Goal: Transaction & Acquisition: Book appointment/travel/reservation

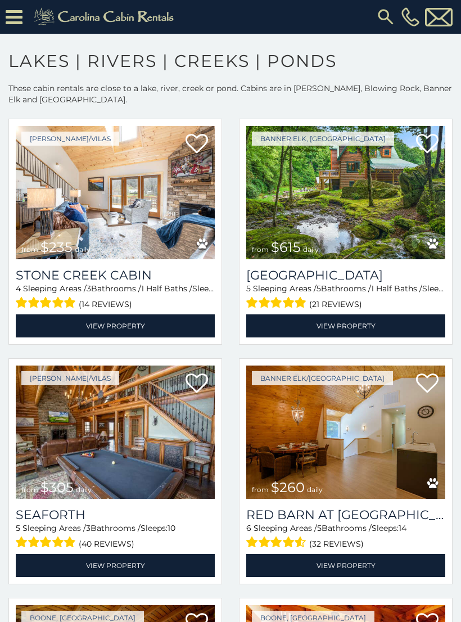
scroll to position [527, 0]
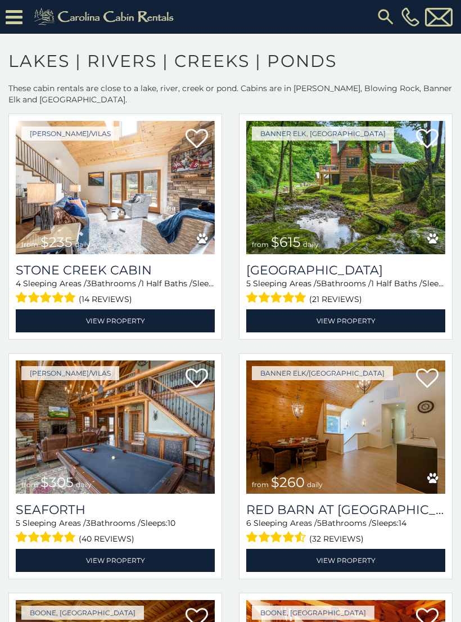
click at [394, 210] on img at bounding box center [345, 187] width 199 height 133
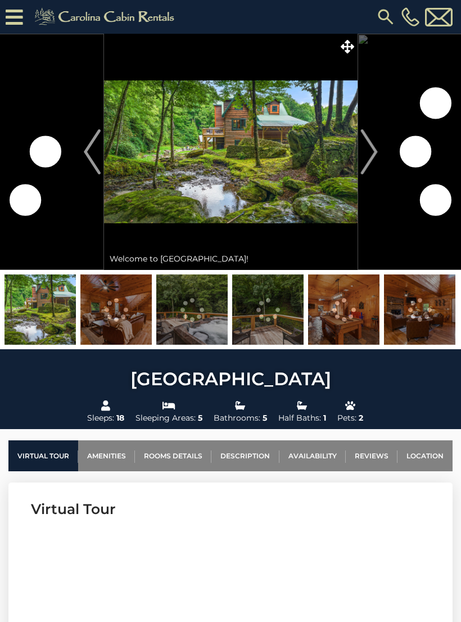
click at [364, 148] on img "Next" at bounding box center [368, 151] width 17 height 45
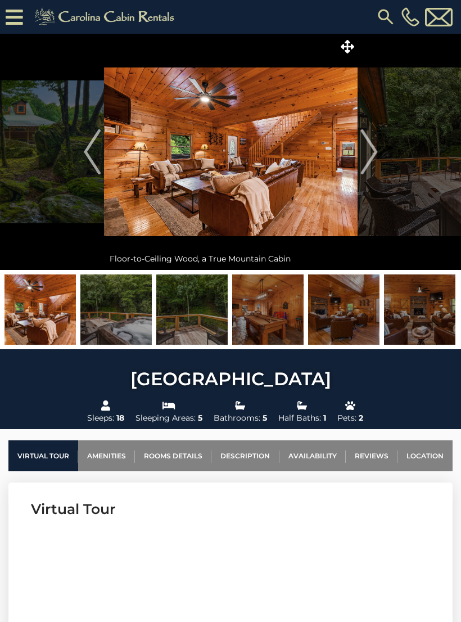
click at [362, 159] on img "Next" at bounding box center [368, 151] width 17 height 45
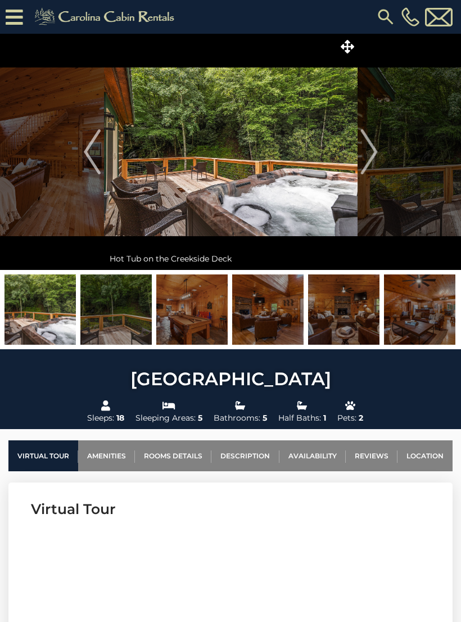
click at [367, 157] on img "Next" at bounding box center [368, 151] width 17 height 45
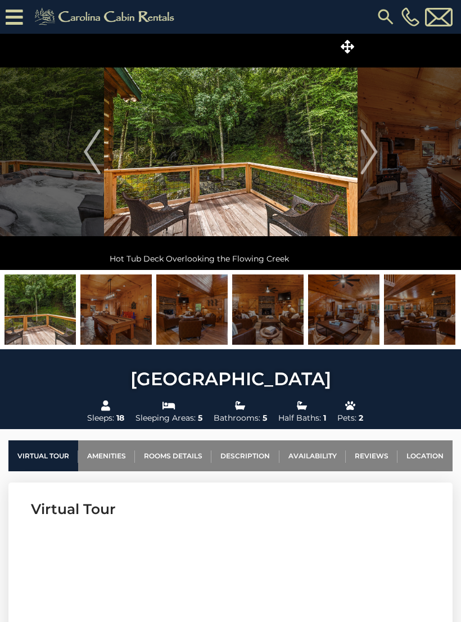
click at [372, 148] on img "Next" at bounding box center [368, 151] width 17 height 45
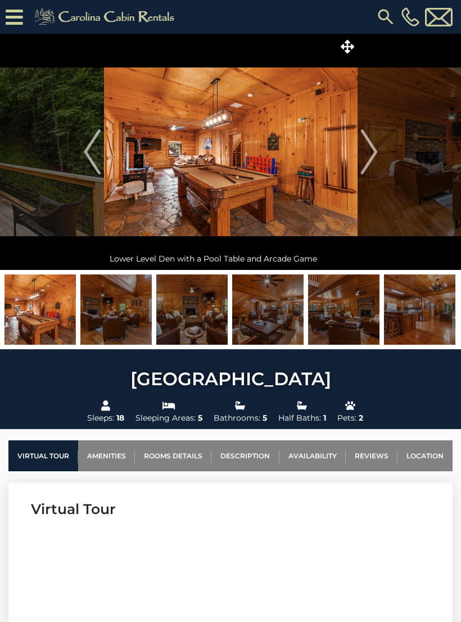
click at [373, 152] on img "Next" at bounding box center [368, 151] width 17 height 45
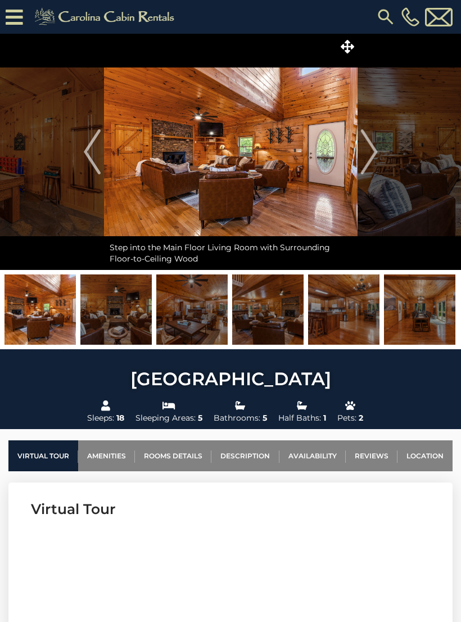
click at [375, 153] on img "Next" at bounding box center [368, 151] width 17 height 45
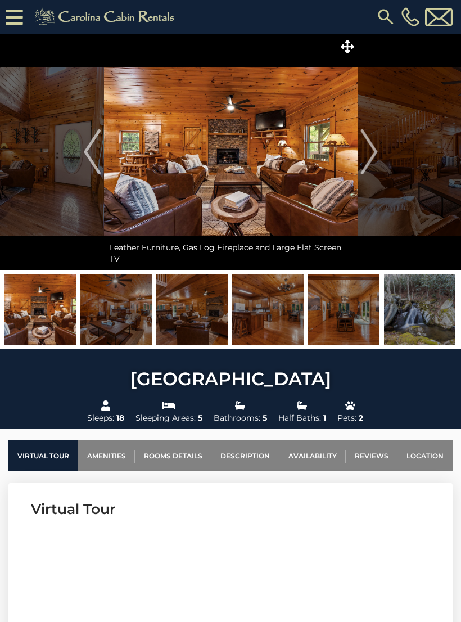
click at [374, 151] on img "Next" at bounding box center [368, 151] width 17 height 45
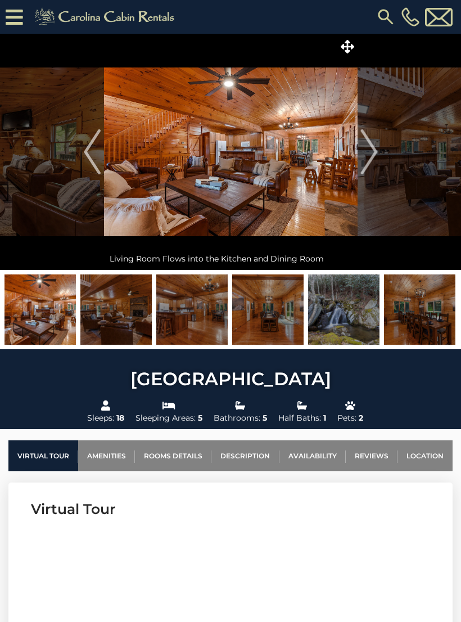
click at [373, 151] on img "Next" at bounding box center [368, 151] width 17 height 45
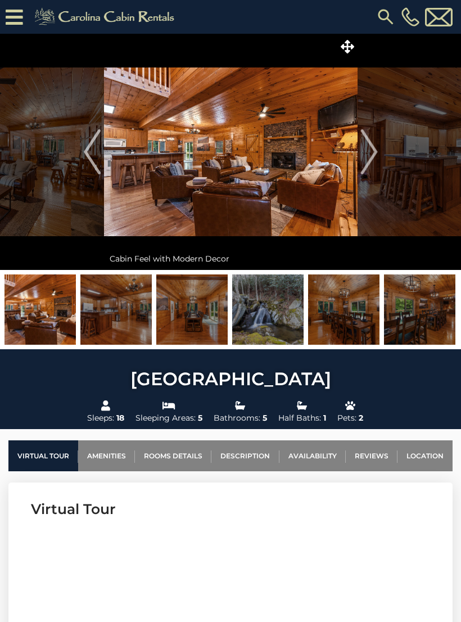
click at [374, 154] on img "Next" at bounding box center [368, 151] width 17 height 45
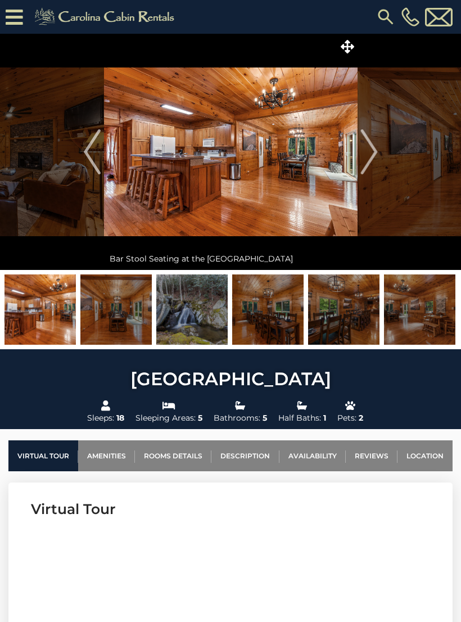
click at [374, 153] on img "Next" at bounding box center [368, 151] width 17 height 45
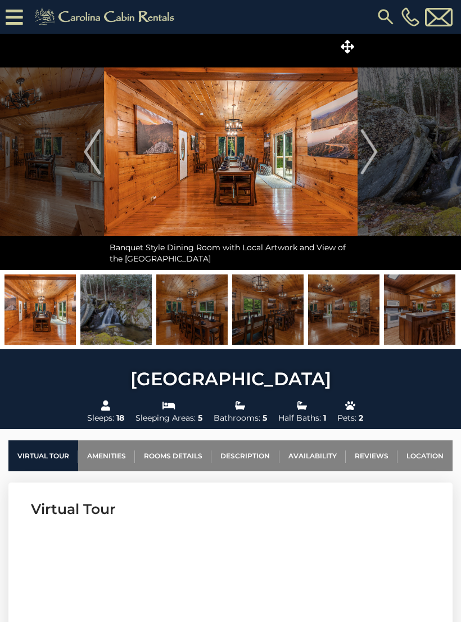
click at [369, 164] on img "Next" at bounding box center [368, 151] width 17 height 45
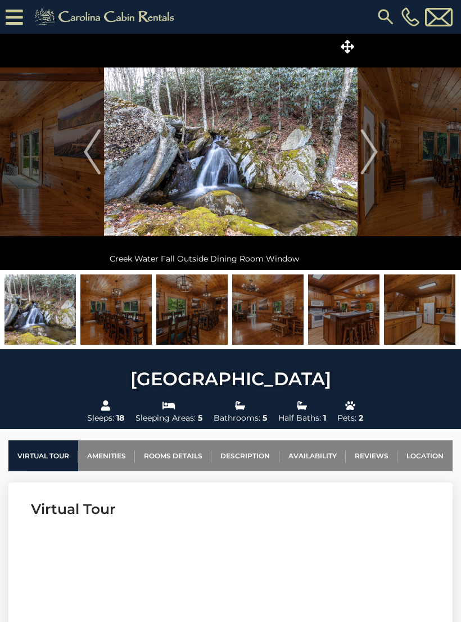
click at [373, 153] on img "Next" at bounding box center [368, 151] width 17 height 45
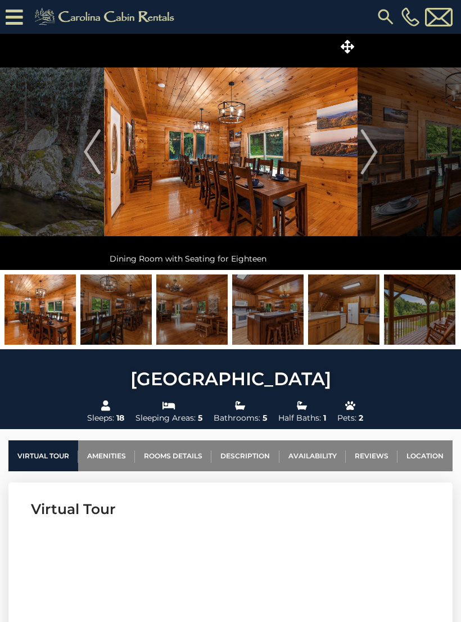
click at [374, 160] on img "Next" at bounding box center [368, 151] width 17 height 45
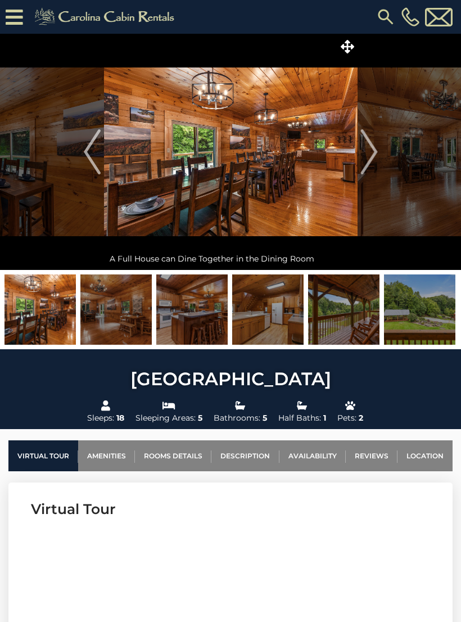
click at [373, 159] on img "Next" at bounding box center [368, 151] width 17 height 45
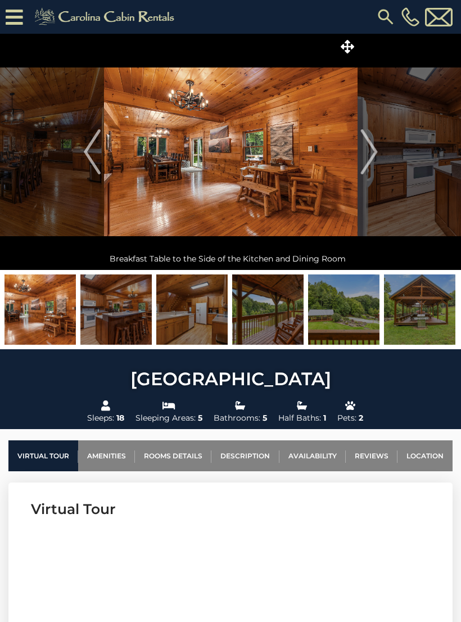
click at [372, 162] on img "Next" at bounding box center [368, 151] width 17 height 45
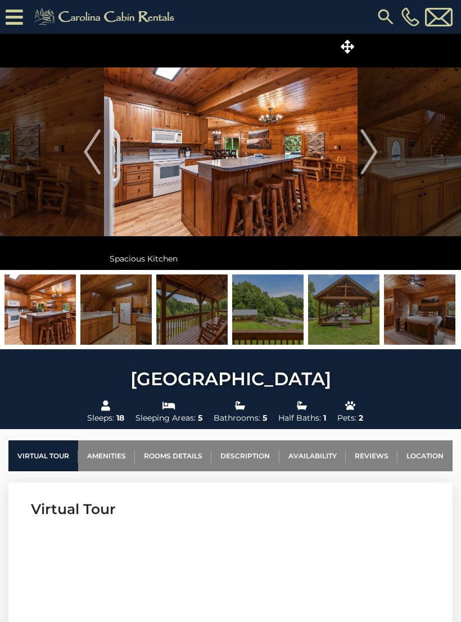
click at [372, 159] on img "Next" at bounding box center [368, 151] width 17 height 45
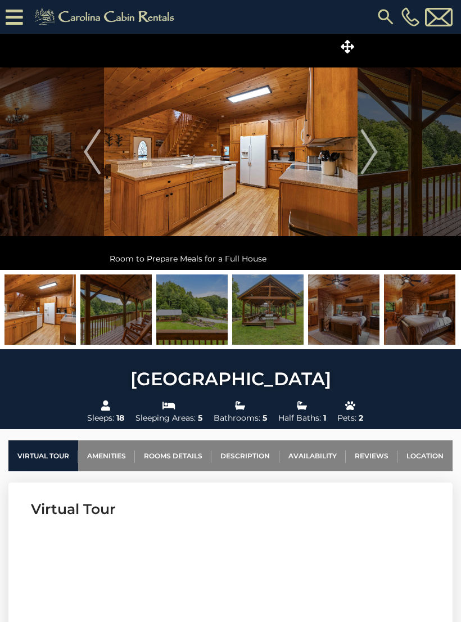
click at [378, 158] on button "Next" at bounding box center [369, 152] width 23 height 236
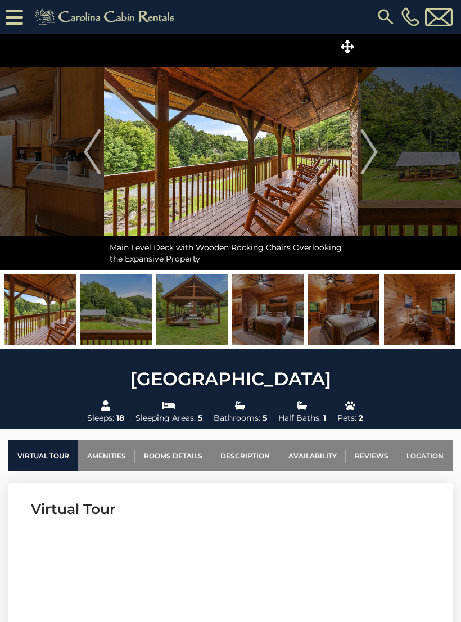
click at [380, 149] on button "Next" at bounding box center [369, 152] width 23 height 236
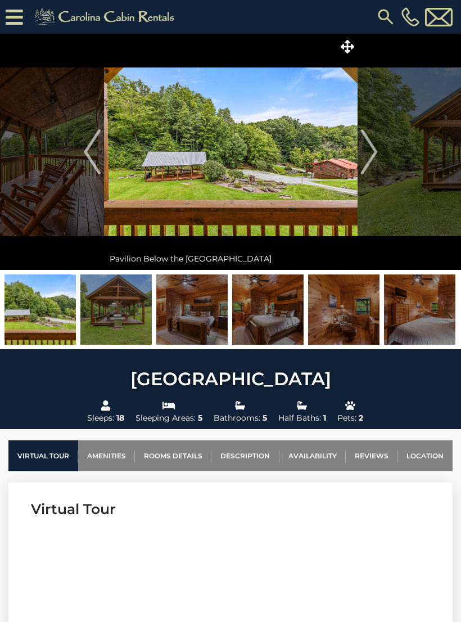
click at [373, 156] on img "Next" at bounding box center [368, 151] width 17 height 45
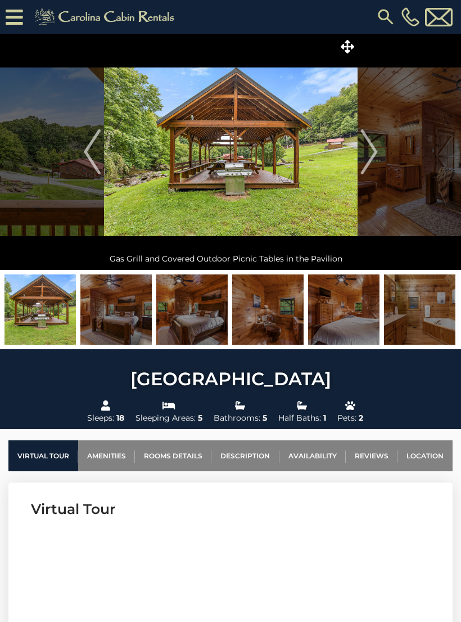
click at [371, 160] on img "Next" at bounding box center [368, 151] width 17 height 45
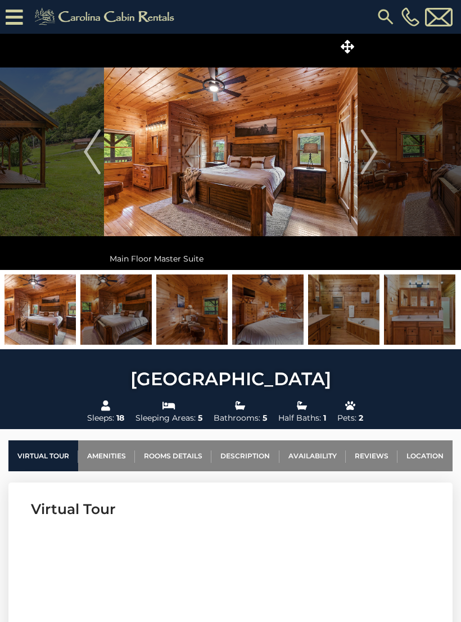
click at [373, 151] on img "Next" at bounding box center [368, 151] width 17 height 45
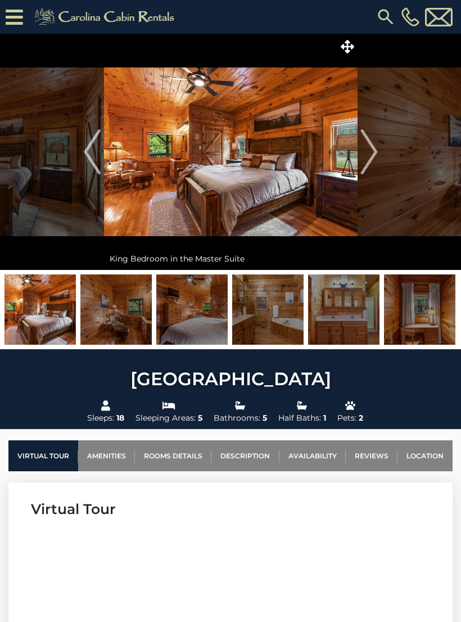
click at [368, 156] on img "Next" at bounding box center [368, 151] width 17 height 45
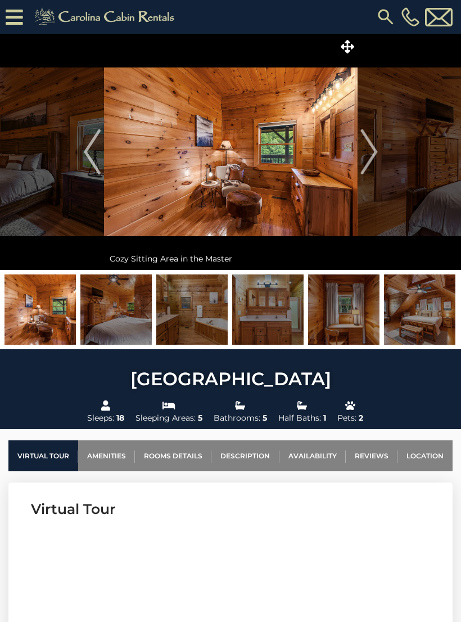
click at [369, 155] on img "Next" at bounding box center [368, 151] width 17 height 45
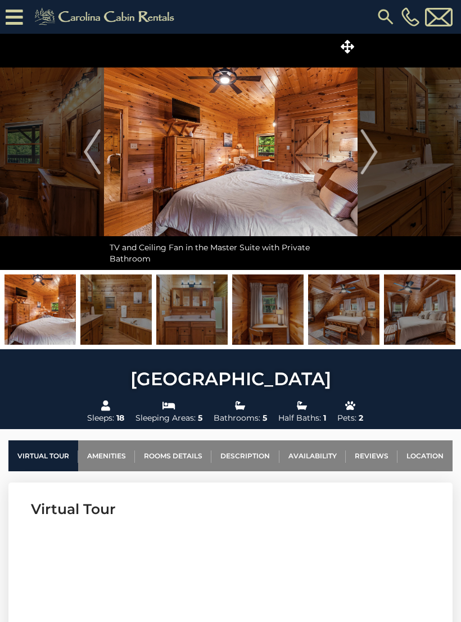
click at [377, 151] on img "Next" at bounding box center [368, 151] width 17 height 45
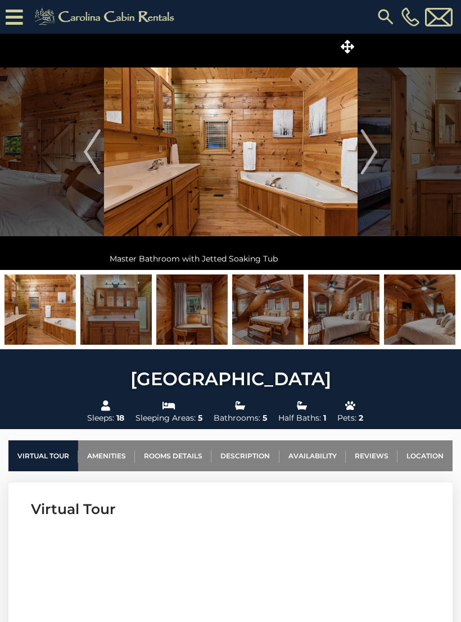
click at [374, 155] on img "Next" at bounding box center [368, 151] width 17 height 45
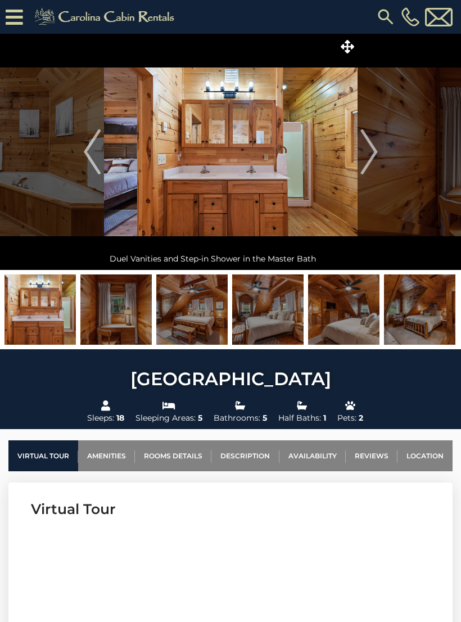
click at [369, 156] on img "Next" at bounding box center [368, 151] width 17 height 45
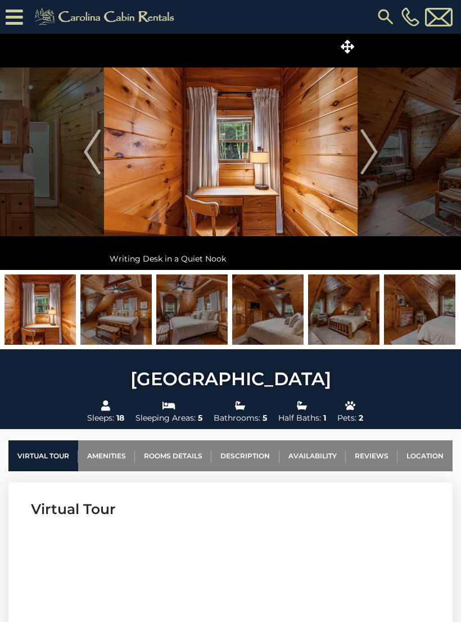
click at [373, 156] on img "Next" at bounding box center [368, 151] width 17 height 45
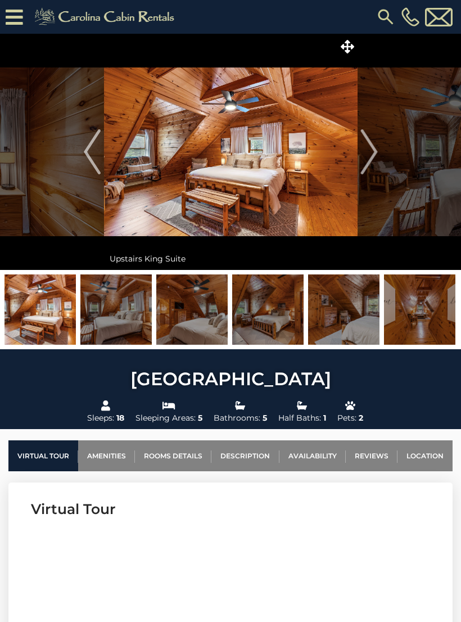
click at [374, 157] on img "Next" at bounding box center [368, 151] width 17 height 45
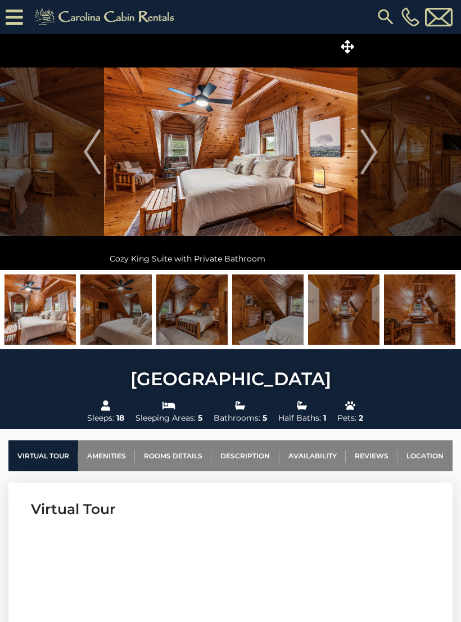
click at [373, 162] on img "Next" at bounding box center [368, 151] width 17 height 45
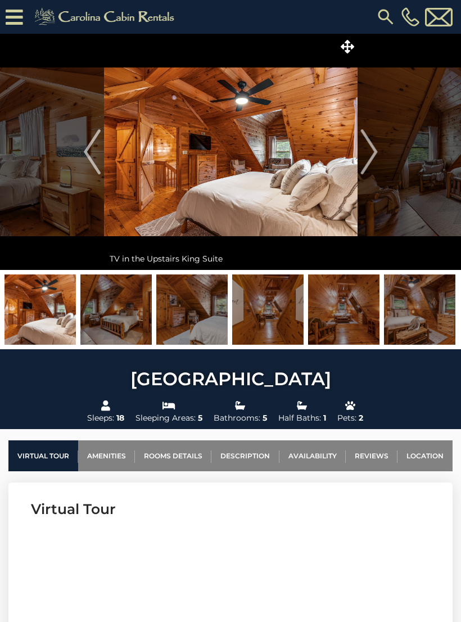
click at [376, 159] on img "Next" at bounding box center [368, 151] width 17 height 45
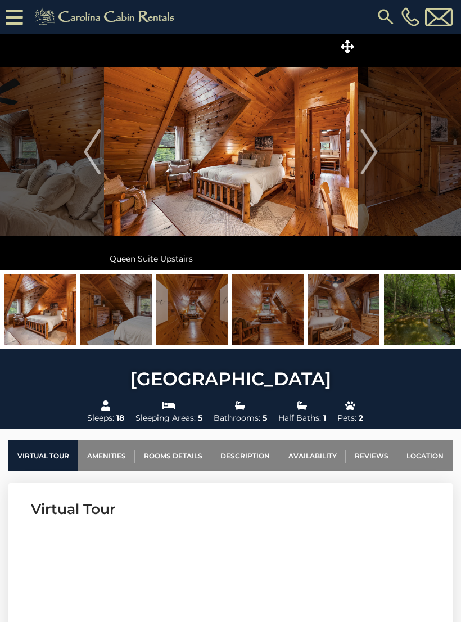
click at [377, 153] on img "Next" at bounding box center [368, 151] width 17 height 45
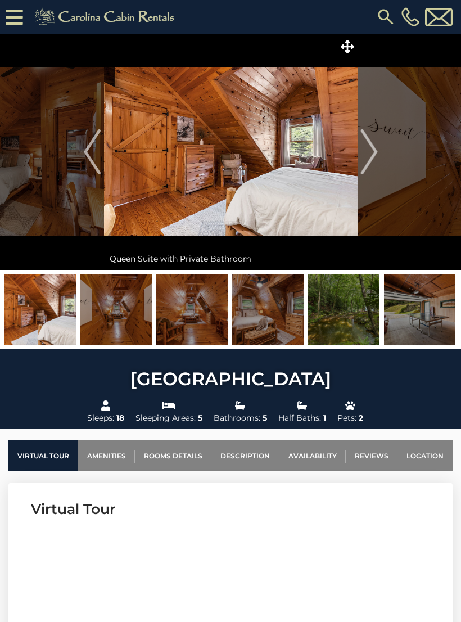
click at [377, 159] on img "Next" at bounding box center [368, 151] width 17 height 45
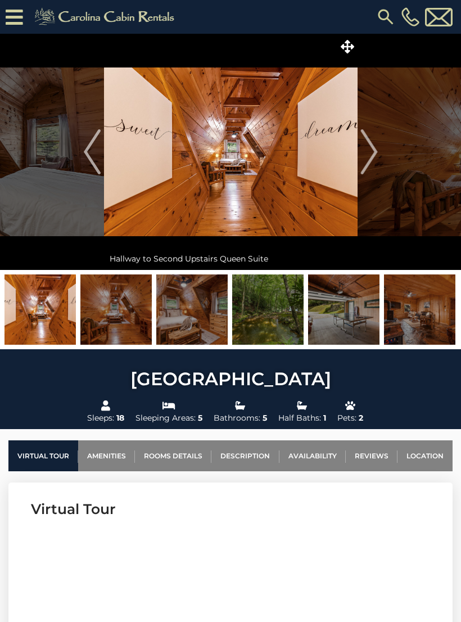
click at [373, 162] on img "Next" at bounding box center [368, 151] width 17 height 45
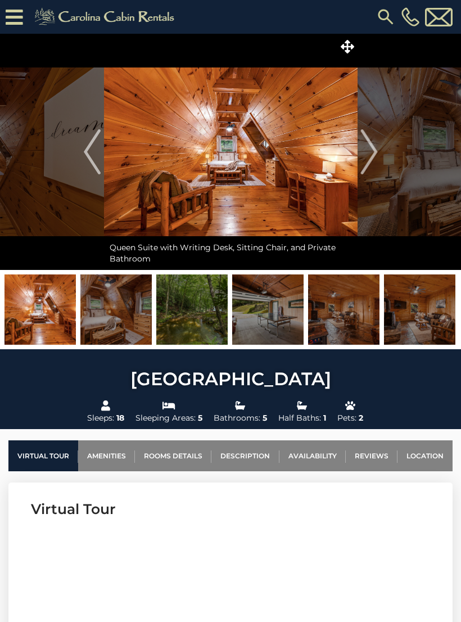
click at [374, 157] on img "Next" at bounding box center [368, 151] width 17 height 45
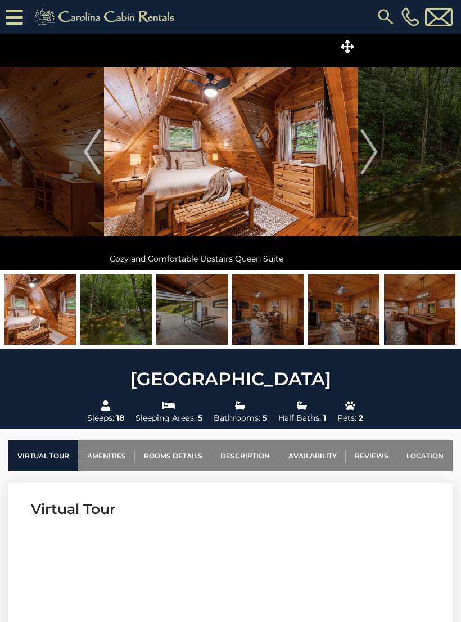
click at [373, 159] on img "Next" at bounding box center [368, 151] width 17 height 45
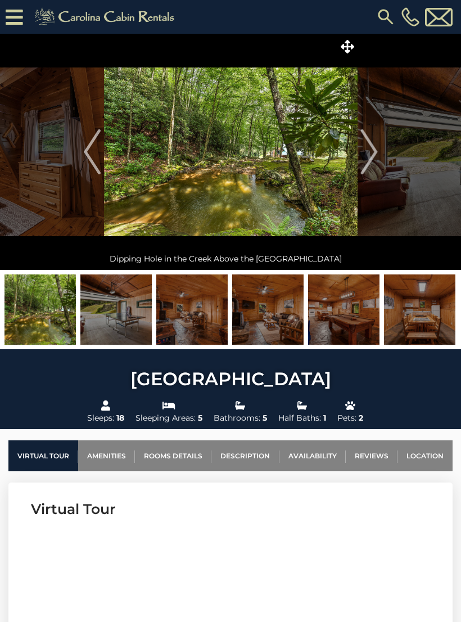
click at [373, 157] on img "Next" at bounding box center [368, 151] width 17 height 45
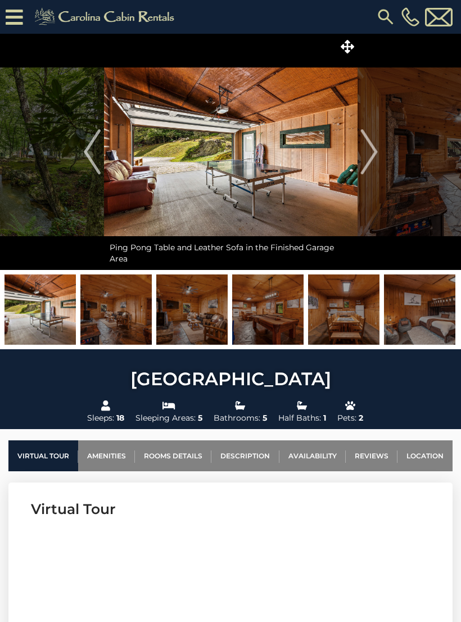
click at [366, 162] on img "Next" at bounding box center [368, 151] width 17 height 45
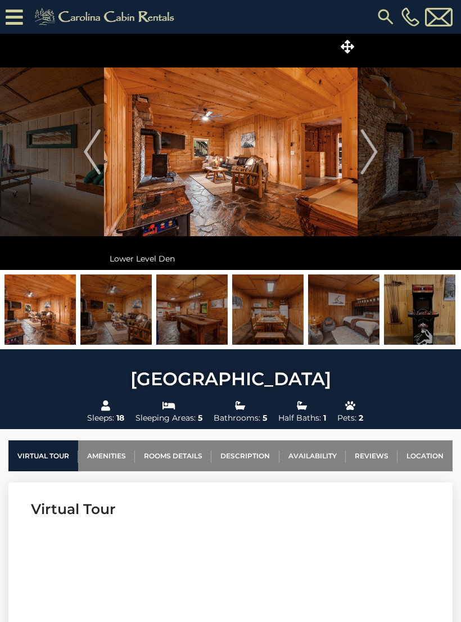
click at [370, 158] on img "Next" at bounding box center [368, 151] width 17 height 45
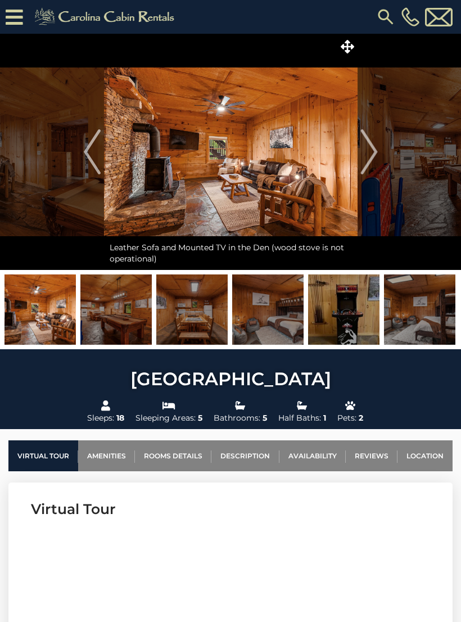
click at [373, 159] on img "Next" at bounding box center [368, 151] width 17 height 45
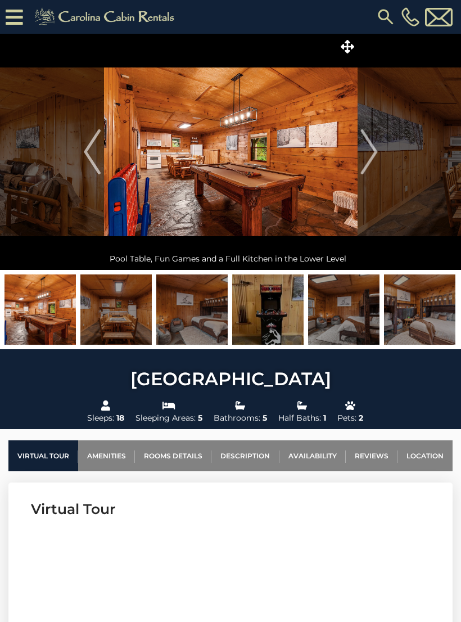
click at [370, 156] on img "Next" at bounding box center [368, 151] width 17 height 45
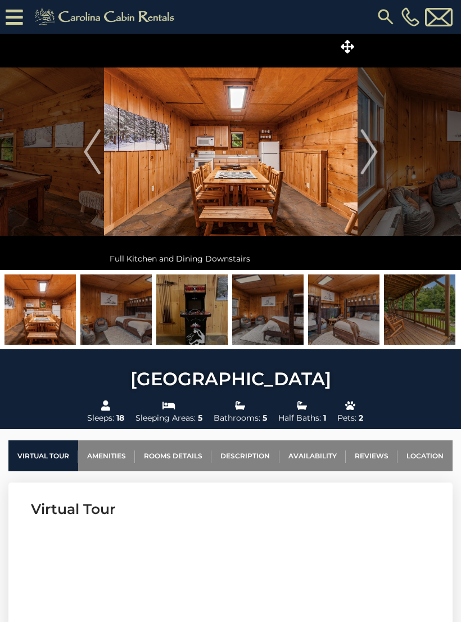
click at [370, 156] on img "Next" at bounding box center [368, 151] width 17 height 45
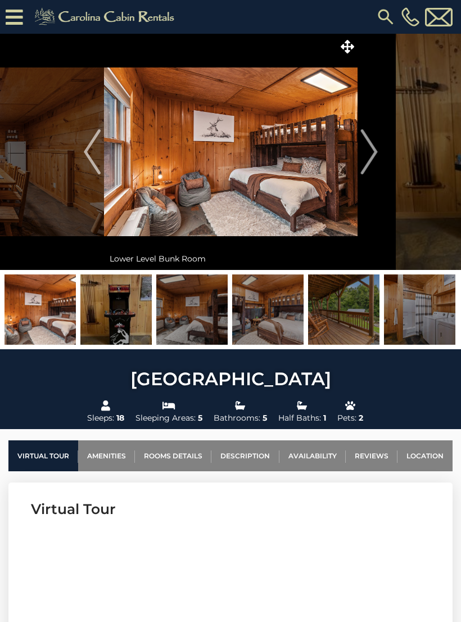
click at [369, 160] on img "Next" at bounding box center [368, 151] width 17 height 45
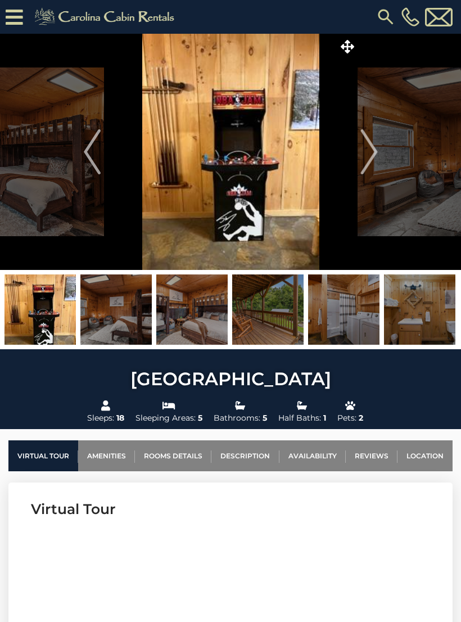
click at [376, 159] on img "Next" at bounding box center [368, 151] width 17 height 45
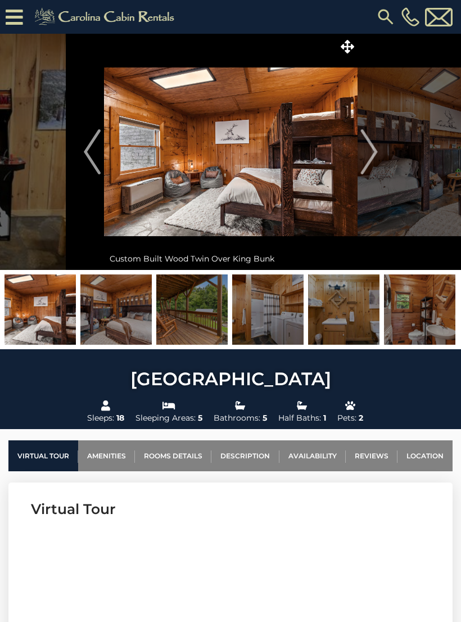
click at [380, 156] on button "Next" at bounding box center [369, 152] width 23 height 236
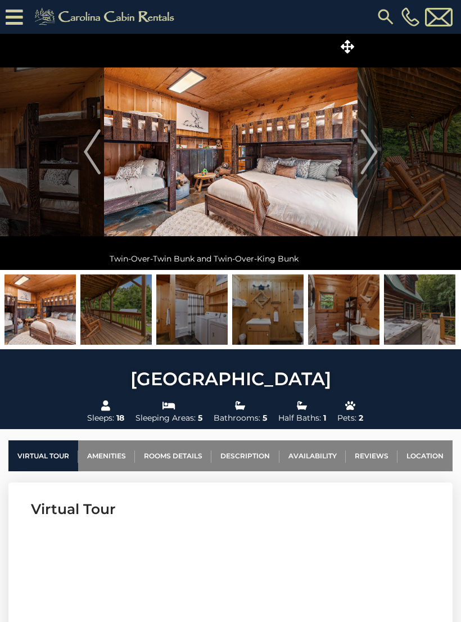
click at [374, 159] on img "Next" at bounding box center [368, 151] width 17 height 45
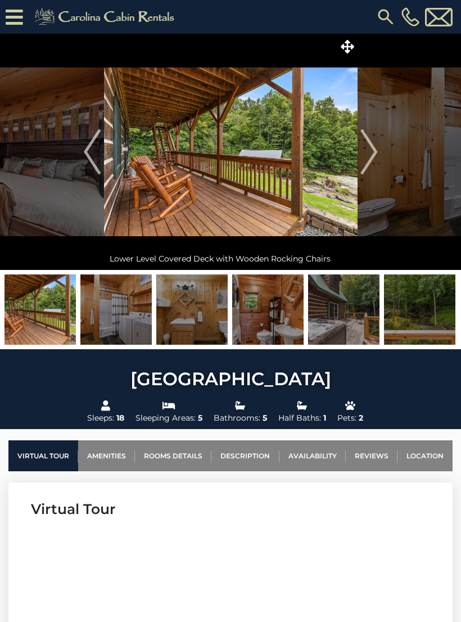
click at [375, 157] on img "Next" at bounding box center [368, 151] width 17 height 45
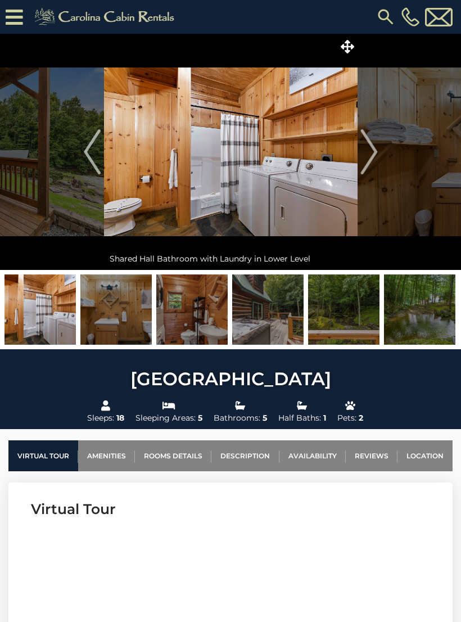
click at [376, 156] on img "Next" at bounding box center [368, 151] width 17 height 45
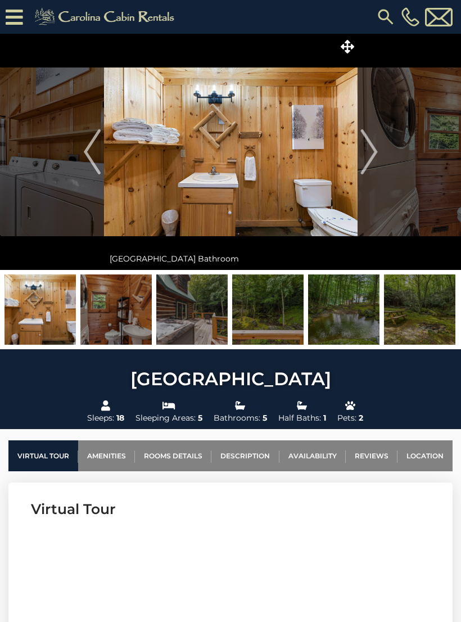
click at [367, 161] on img "Next" at bounding box center [368, 151] width 17 height 45
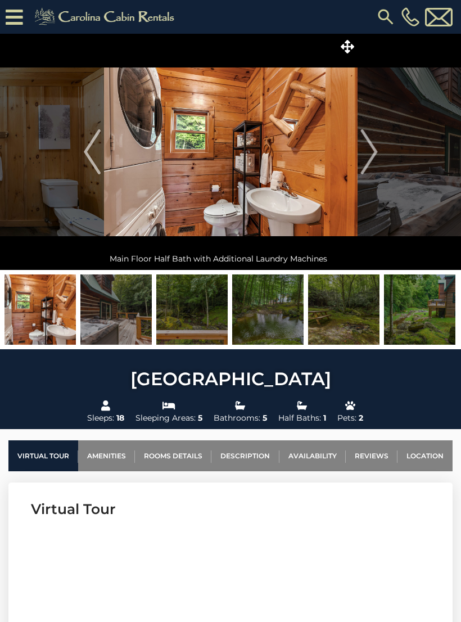
click at [369, 156] on img "Next" at bounding box center [368, 151] width 17 height 45
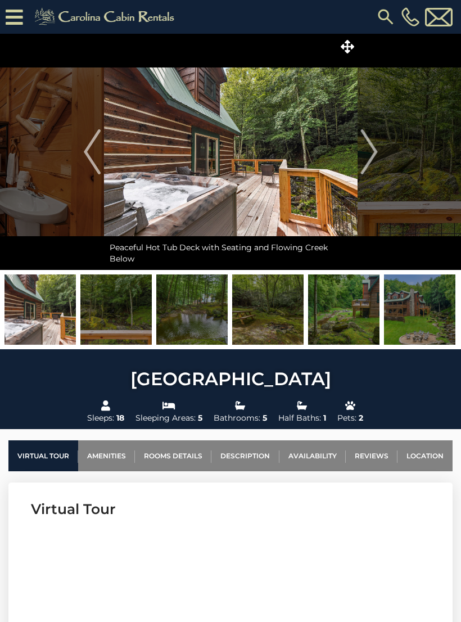
click at [373, 156] on img "Next" at bounding box center [368, 151] width 17 height 45
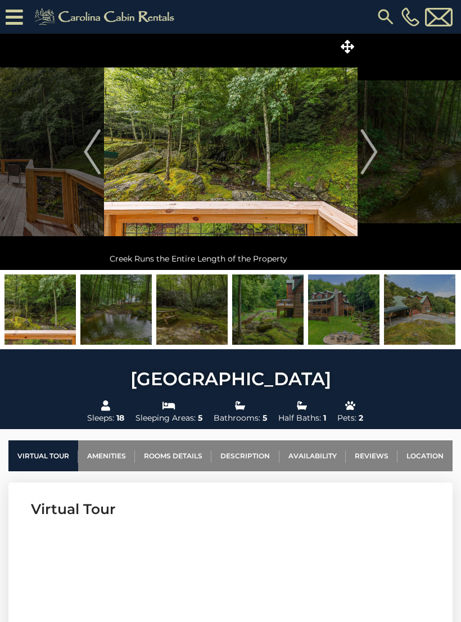
click at [369, 162] on img "Next" at bounding box center [368, 151] width 17 height 45
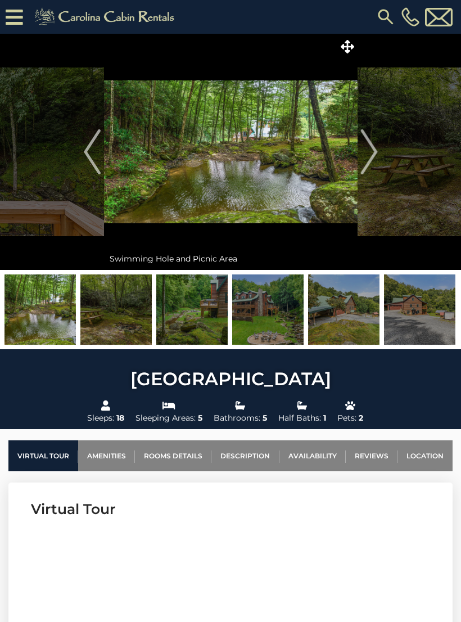
click at [372, 156] on img "Next" at bounding box center [368, 151] width 17 height 45
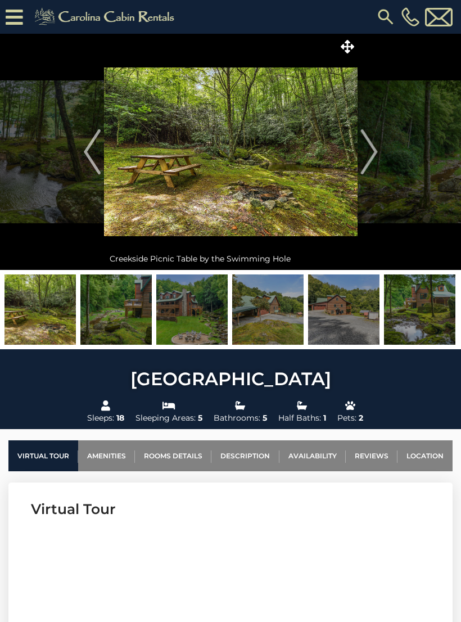
click at [368, 154] on img "Next" at bounding box center [368, 151] width 17 height 45
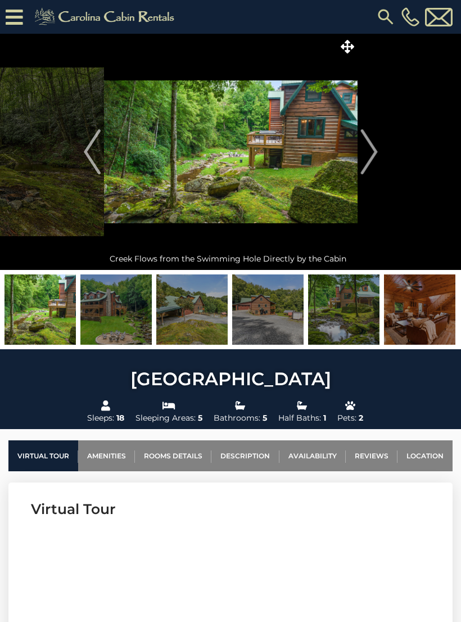
click at [378, 157] on button "Next" at bounding box center [369, 152] width 23 height 236
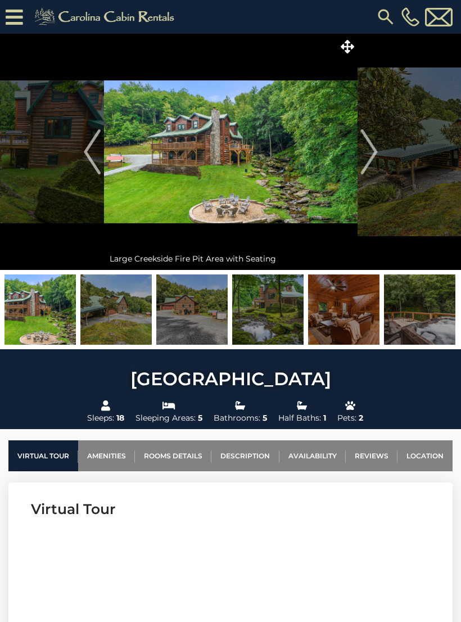
click at [366, 157] on img "Next" at bounding box center [368, 151] width 17 height 45
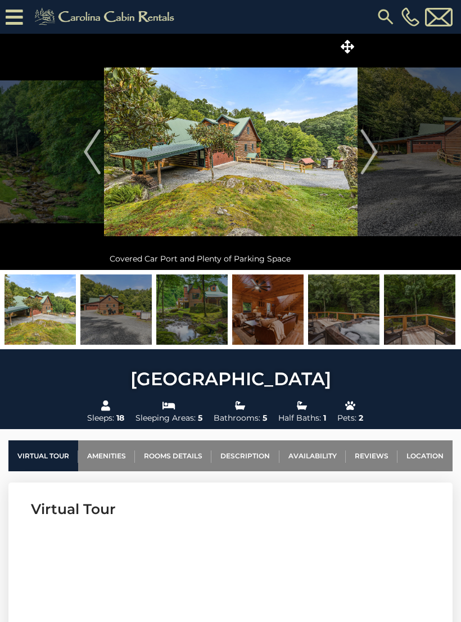
click at [369, 158] on img "Next" at bounding box center [368, 151] width 17 height 45
